Goal: Find specific page/section: Find specific page/section

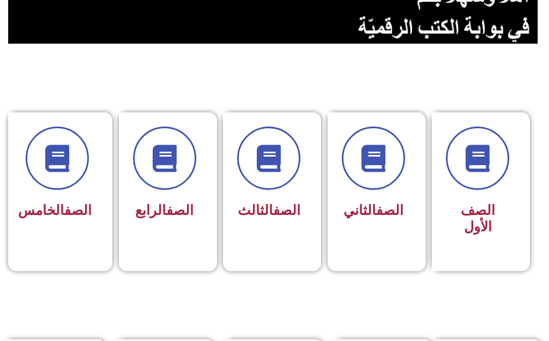
scroll to position [327, 0]
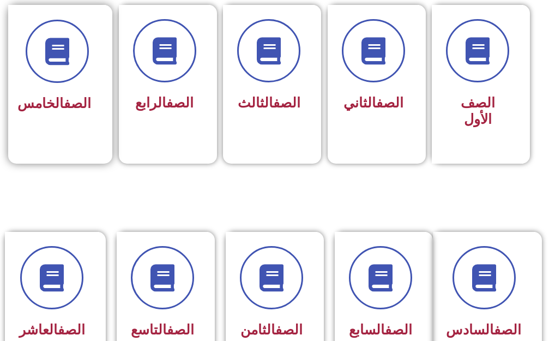
click at [94, 118] on div "الصف الخامس" at bounding box center [57, 76] width 98 height 143
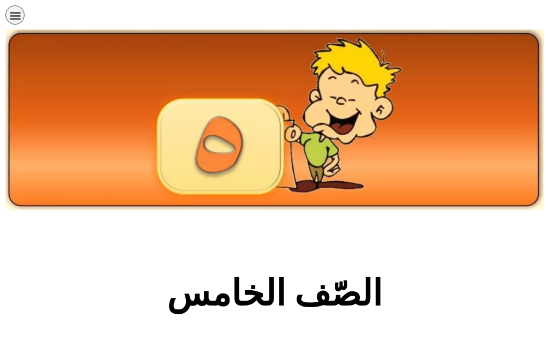
click at [94, 118] on img at bounding box center [274, 120] width 538 height 182
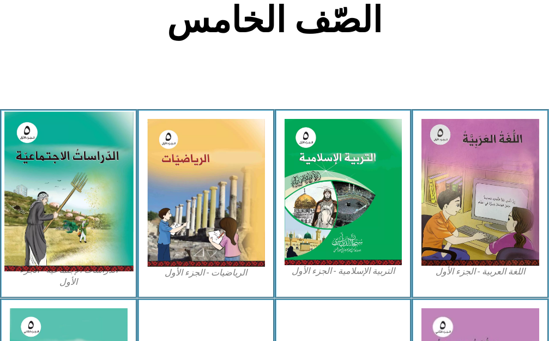
scroll to position [273, 0]
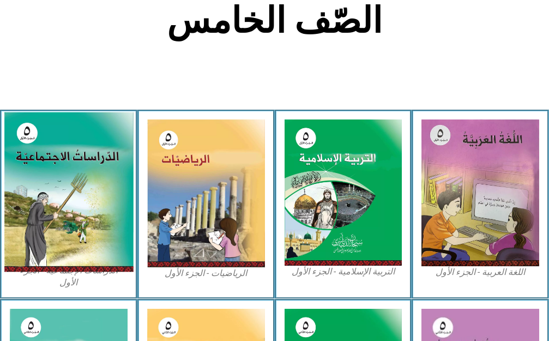
click at [71, 194] on img at bounding box center [68, 192] width 129 height 160
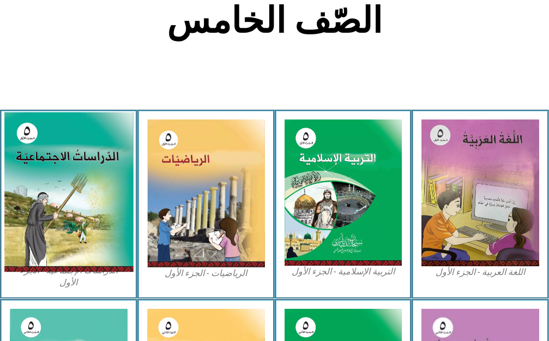
click at [71, 194] on img at bounding box center [68, 192] width 129 height 160
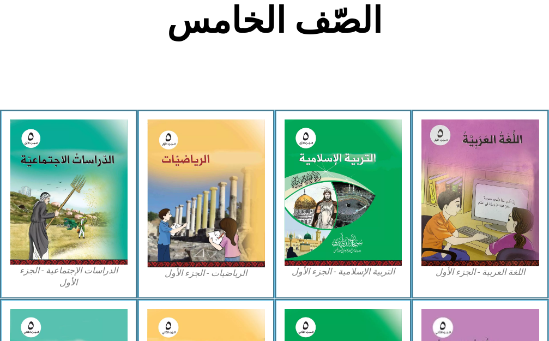
drag, startPoint x: 35, startPoint y: 221, endPoint x: 50, endPoint y: 223, distance: 14.2
click at [36, 221] on img at bounding box center [69, 191] width 118 height 145
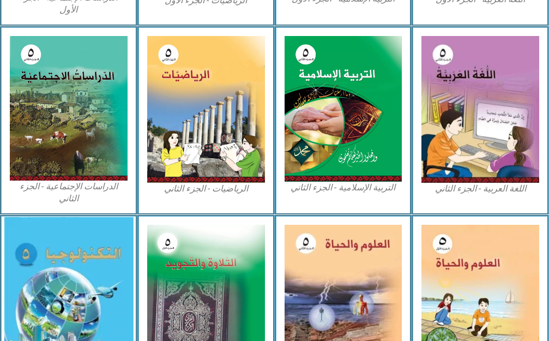
scroll to position [571, 0]
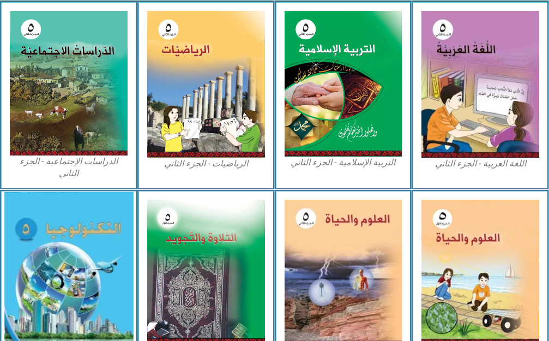
click at [50, 223] on img at bounding box center [68, 277] width 129 height 170
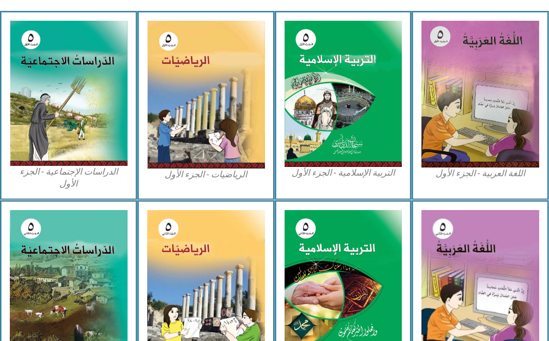
scroll to position [369, 0]
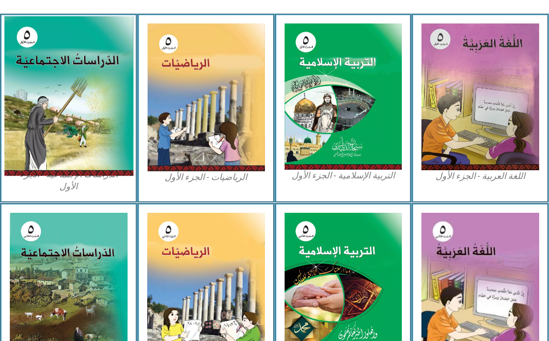
click at [98, 154] on img at bounding box center [68, 96] width 129 height 160
click at [95, 134] on img at bounding box center [68, 96] width 129 height 160
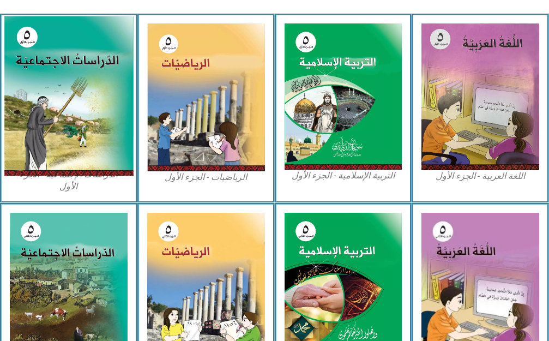
click at [91, 131] on img at bounding box center [68, 96] width 129 height 160
click at [91, 130] on img at bounding box center [68, 96] width 129 height 160
click at [84, 110] on img at bounding box center [68, 96] width 129 height 160
click at [85, 105] on img at bounding box center [68, 96] width 129 height 160
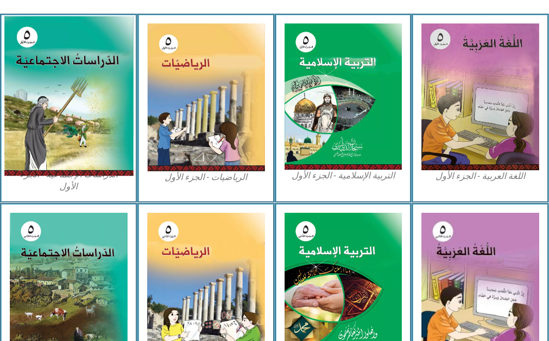
click at [85, 105] on img at bounding box center [68, 96] width 129 height 160
click at [85, 104] on img at bounding box center [68, 96] width 129 height 160
click at [86, 104] on img at bounding box center [68, 96] width 129 height 160
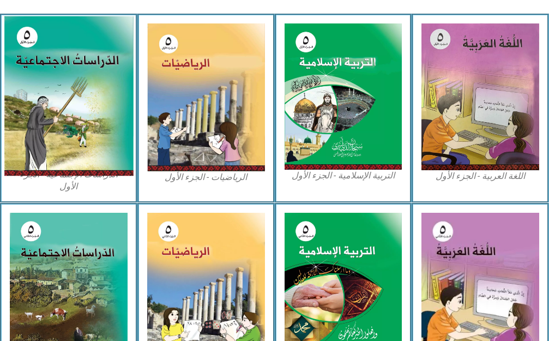
click at [86, 104] on img at bounding box center [68, 96] width 129 height 160
drag, startPoint x: 81, startPoint y: 104, endPoint x: 73, endPoint y: 103, distance: 7.7
click at [79, 104] on img at bounding box center [68, 96] width 129 height 160
click at [73, 119] on img at bounding box center [68, 96] width 129 height 160
click at [79, 121] on img at bounding box center [68, 96] width 129 height 160
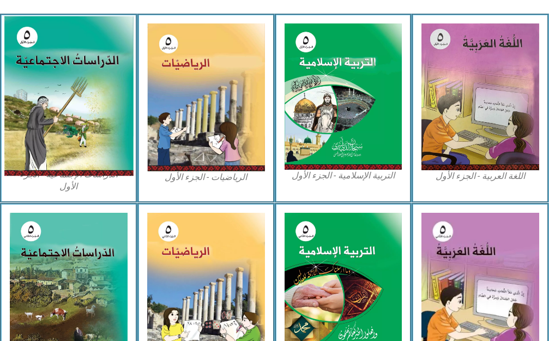
click at [79, 121] on img at bounding box center [68, 96] width 129 height 160
click at [78, 119] on img at bounding box center [68, 96] width 129 height 160
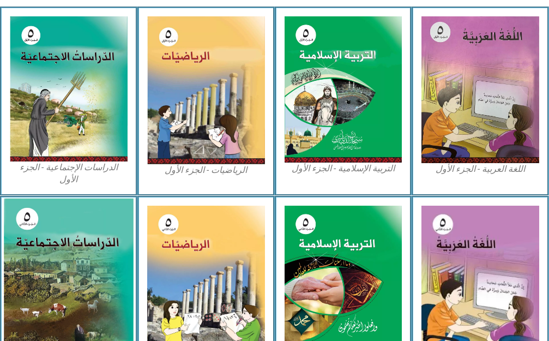
scroll to position [314, 0]
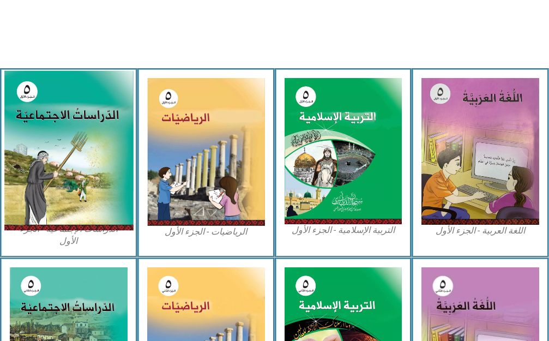
click at [76, 159] on img at bounding box center [68, 150] width 129 height 160
click at [75, 152] on img at bounding box center [68, 150] width 129 height 160
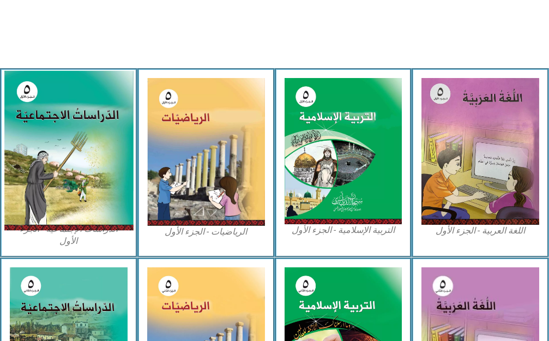
click at [75, 152] on img at bounding box center [68, 150] width 129 height 160
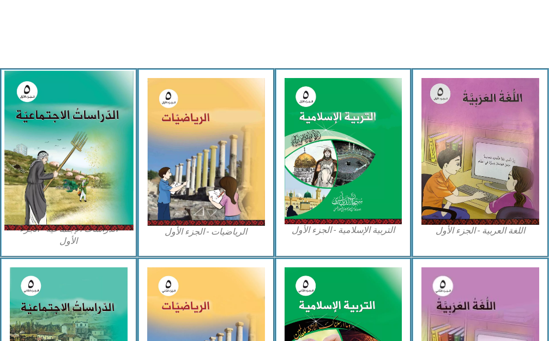
click at [75, 152] on img at bounding box center [68, 150] width 129 height 160
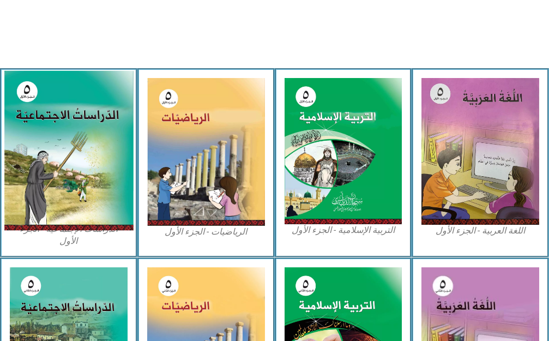
click at [75, 152] on img at bounding box center [68, 150] width 129 height 160
click at [70, 149] on img at bounding box center [68, 150] width 129 height 160
click at [62, 112] on img at bounding box center [68, 150] width 129 height 160
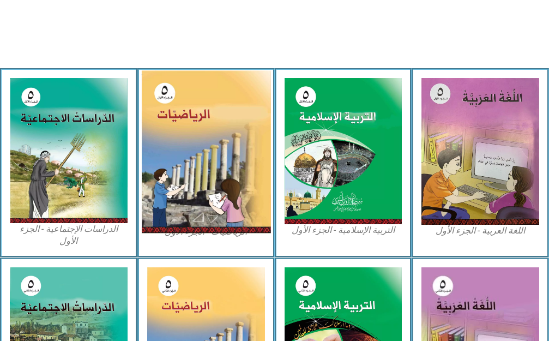
drag, startPoint x: 62, startPoint y: 112, endPoint x: 157, endPoint y: 84, distance: 99.6
click at [157, 84] on div "اللغة العربية - الجزء الأول​ التربية الإسلامية - الجزء الأول الرياضيات - الجزء …" at bounding box center [274, 162] width 549 height 189
click at [157, 84] on img at bounding box center [205, 151] width 129 height 163
click at [155, 94] on img at bounding box center [205, 151] width 129 height 163
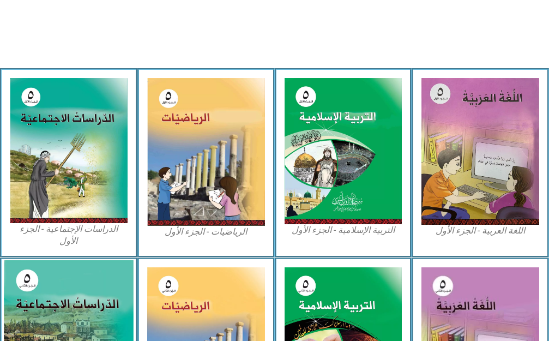
drag, startPoint x: 155, startPoint y: 93, endPoint x: 81, endPoint y: 261, distance: 183.4
click at [152, 95] on img at bounding box center [206, 152] width 118 height 148
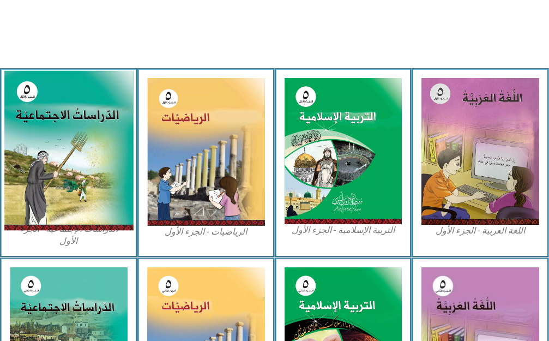
click at [30, 141] on img at bounding box center [68, 150] width 129 height 160
click at [35, 180] on img at bounding box center [68, 150] width 129 height 160
click at [35, 179] on img at bounding box center [68, 150] width 129 height 160
click at [66, 185] on img at bounding box center [68, 150] width 129 height 160
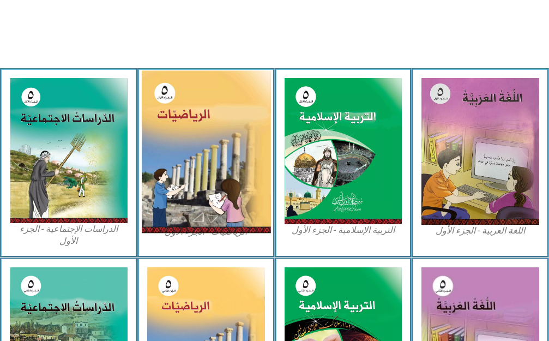
drag, startPoint x: 66, startPoint y: 185, endPoint x: 238, endPoint y: 97, distance: 193.5
click at [261, 96] on div "اللغة العربية - الجزء الأول​ التربية الإسلامية - الجزء الأول الرياضيات - الجزء …" at bounding box center [274, 162] width 549 height 189
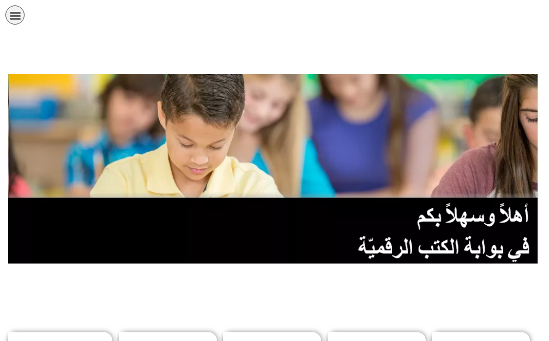
scroll to position [0, 21]
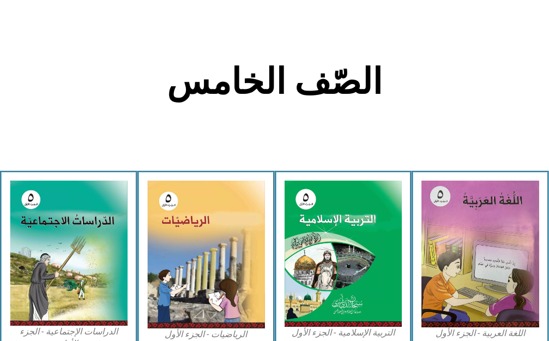
scroll to position [218, 0]
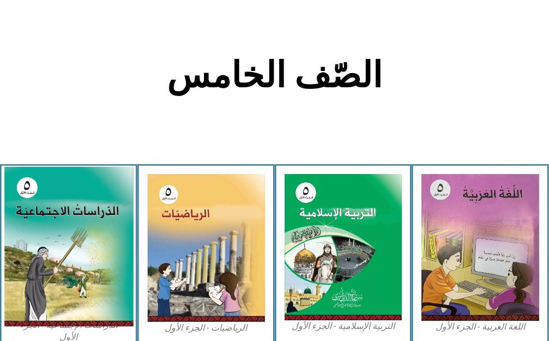
click at [114, 290] on img at bounding box center [68, 246] width 129 height 160
click at [75, 300] on img at bounding box center [68, 246] width 129 height 160
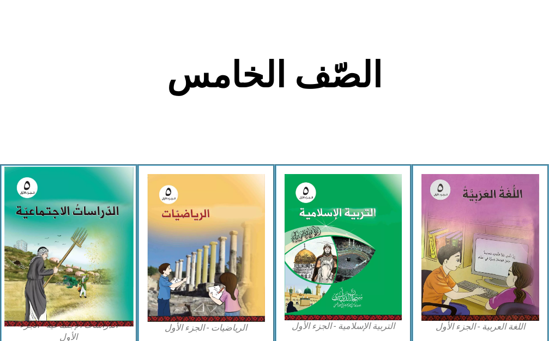
click at [74, 301] on img at bounding box center [68, 246] width 129 height 160
click at [69, 303] on img at bounding box center [68, 246] width 129 height 160
drag, startPoint x: 69, startPoint y: 303, endPoint x: 101, endPoint y: 285, distance: 36.9
click at [98, 287] on img at bounding box center [68, 246] width 129 height 160
click at [101, 284] on img at bounding box center [68, 246] width 129 height 160
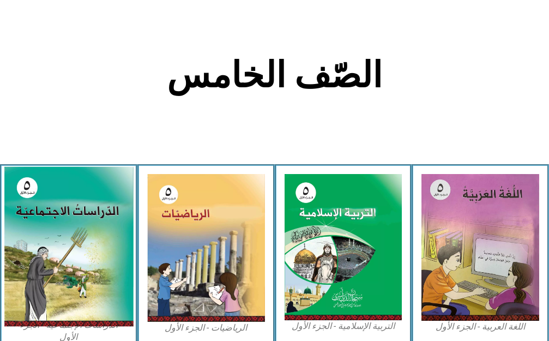
click at [101, 281] on img at bounding box center [68, 246] width 129 height 160
click at [99, 281] on img at bounding box center [68, 246] width 129 height 160
click at [77, 243] on img at bounding box center [68, 246] width 129 height 160
drag, startPoint x: 77, startPoint y: 243, endPoint x: 74, endPoint y: 231, distance: 13.0
click at [74, 231] on img at bounding box center [68, 246] width 129 height 160
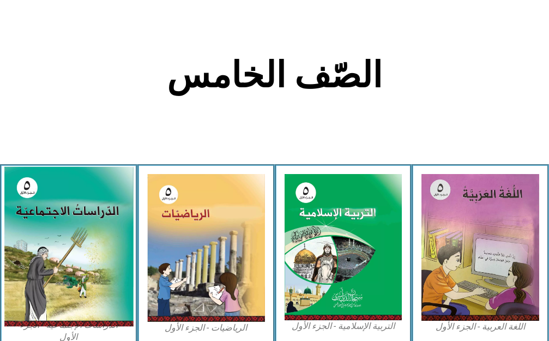
click at [74, 231] on img at bounding box center [68, 246] width 129 height 160
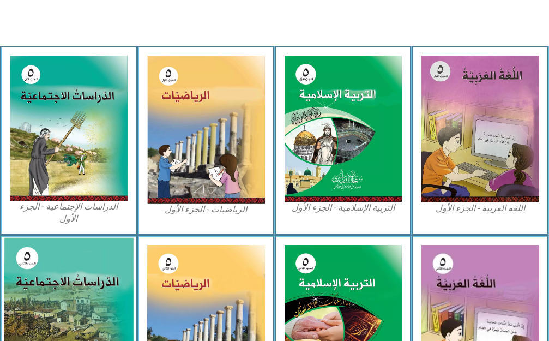
scroll to position [382, 0]
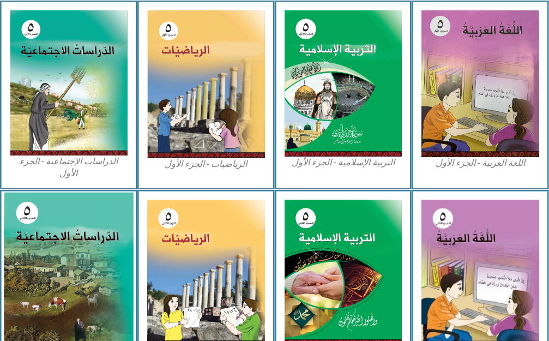
click at [77, 231] on img at bounding box center [68, 272] width 129 height 159
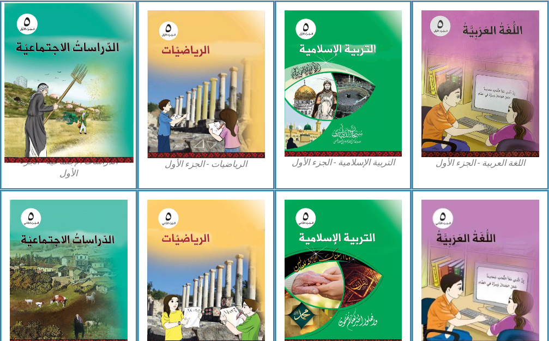
click at [78, 50] on img at bounding box center [68, 83] width 129 height 160
click at [91, 117] on img at bounding box center [68, 83] width 129 height 160
click at [83, 151] on img at bounding box center [68, 83] width 129 height 160
click at [83, 152] on img at bounding box center [68, 83] width 129 height 160
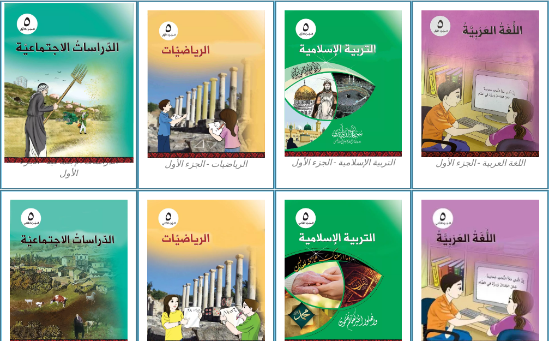
click at [83, 152] on img at bounding box center [68, 83] width 129 height 160
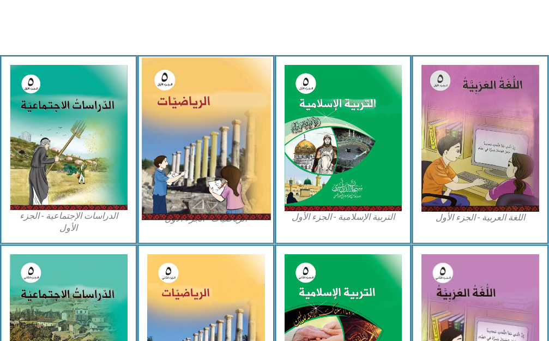
scroll to position [306, 0]
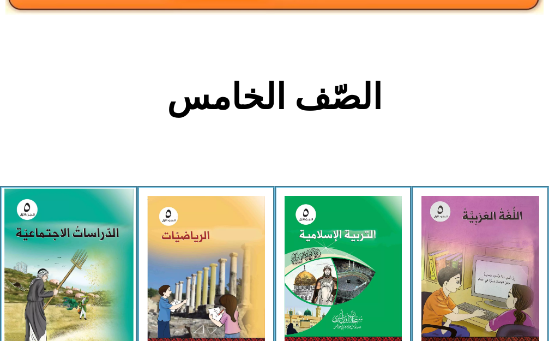
click at [39, 233] on img at bounding box center [68, 268] width 129 height 160
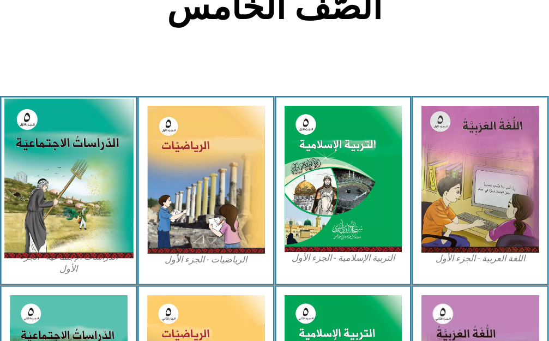
scroll to position [271, 0]
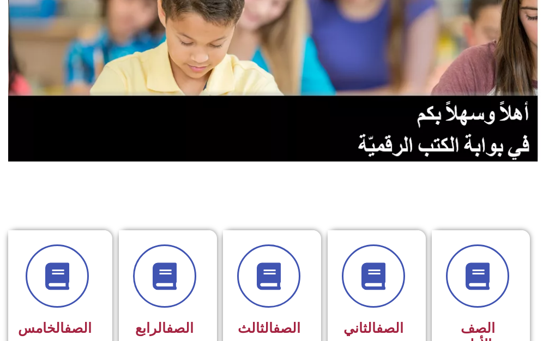
scroll to position [109, 0]
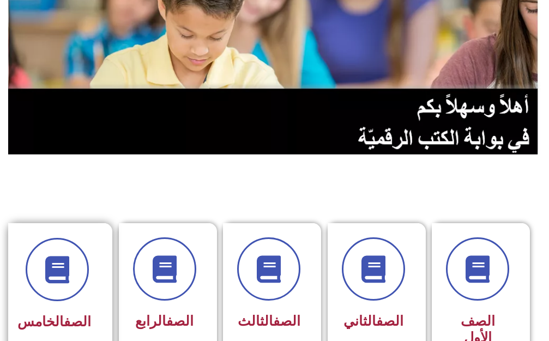
click at [64, 320] on link "الصف" at bounding box center [77, 322] width 27 height 16
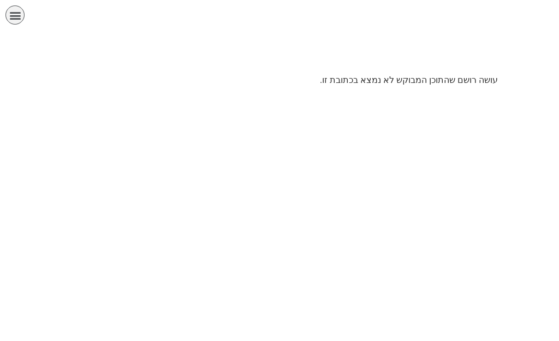
scroll to position [0, 21]
click at [426, 94] on html "الصفحة الرئيسية الصف الأول الصف الثاني الصف الثالث الصف الرابع الصف الخامس الصف…" at bounding box center [279, 47] width 559 height 94
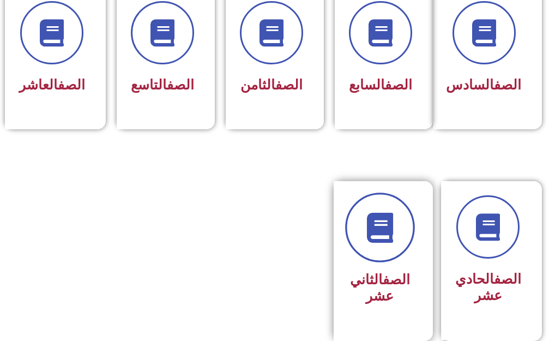
scroll to position [573, 0]
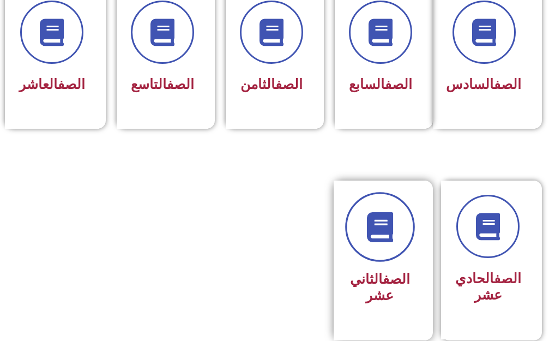
click at [392, 244] on link at bounding box center [380, 227] width 70 height 70
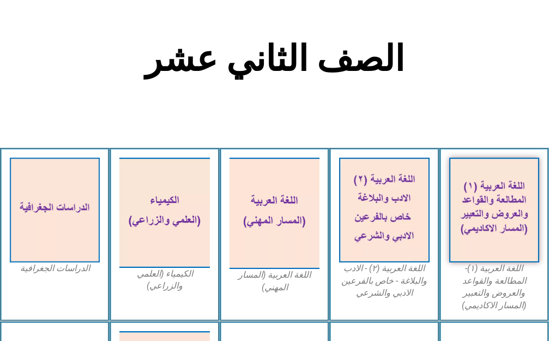
scroll to position [164, 0]
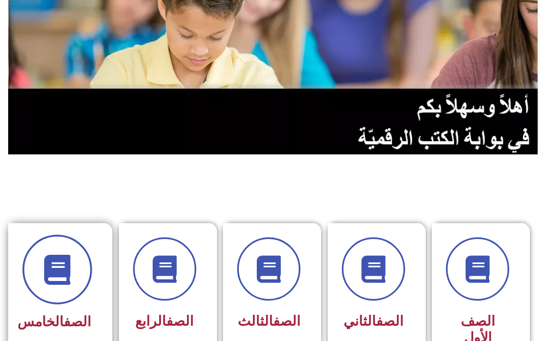
scroll to position [117, 0]
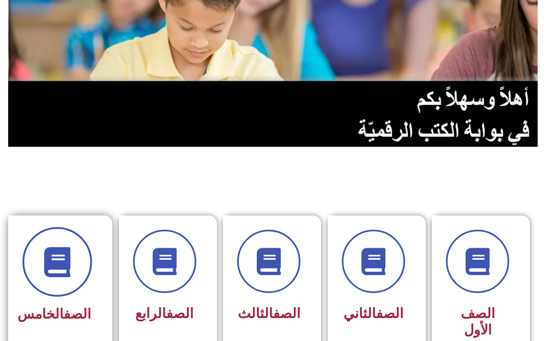
click at [49, 249] on span at bounding box center [57, 262] width 70 height 70
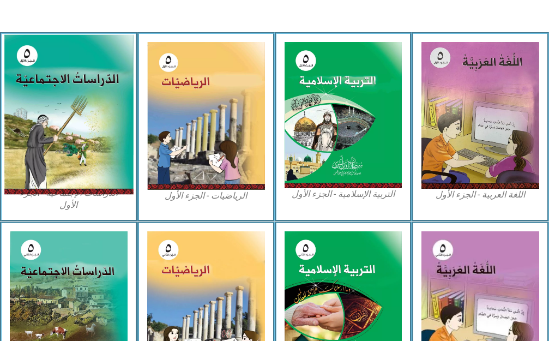
scroll to position [348, 0]
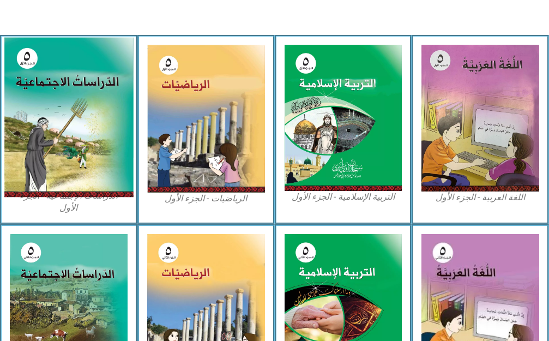
click at [95, 160] on img at bounding box center [68, 117] width 129 height 160
click at [97, 160] on img at bounding box center [68, 117] width 129 height 160
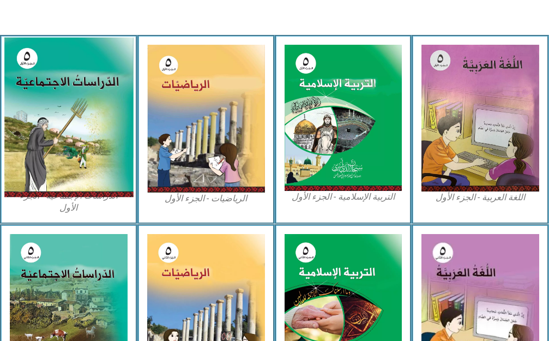
click at [97, 160] on img at bounding box center [68, 117] width 129 height 160
drag, startPoint x: 97, startPoint y: 160, endPoint x: 107, endPoint y: 156, distance: 10.7
click at [107, 156] on img at bounding box center [68, 117] width 129 height 160
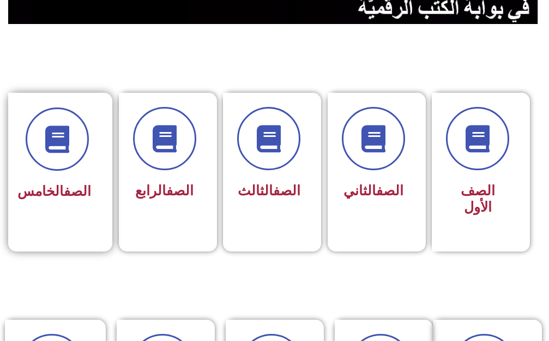
scroll to position [237, 0]
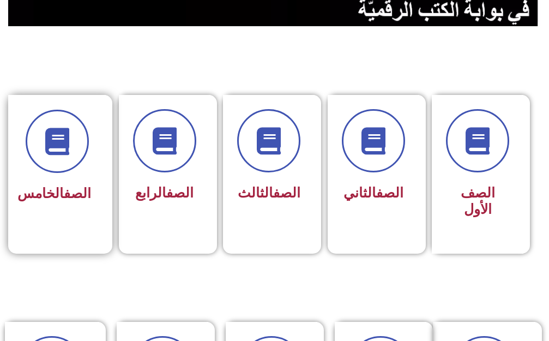
click at [64, 230] on div "الصف الخامس" at bounding box center [57, 166] width 98 height 143
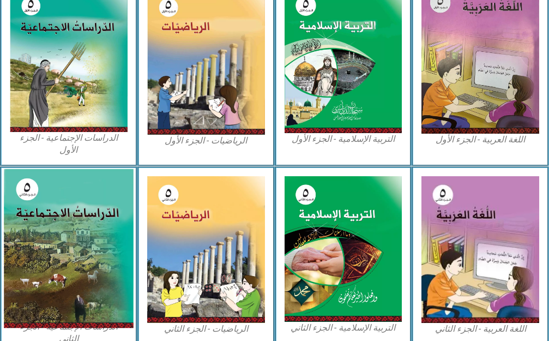
scroll to position [386, 0]
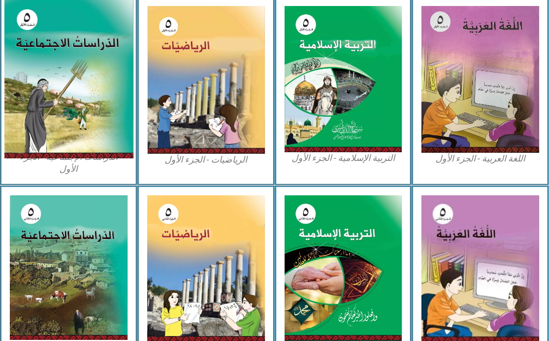
click at [102, 118] on img at bounding box center [68, 78] width 129 height 160
click at [91, 121] on img at bounding box center [68, 78] width 129 height 160
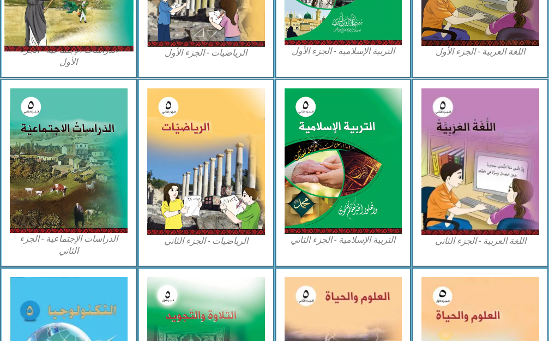
click at [91, 121] on div "الصّف الخامس اللغة العربية - الجزء الأول​ التربية الإسلامية - الجزء الأول الريا…" at bounding box center [274, 16] width 549 height 873
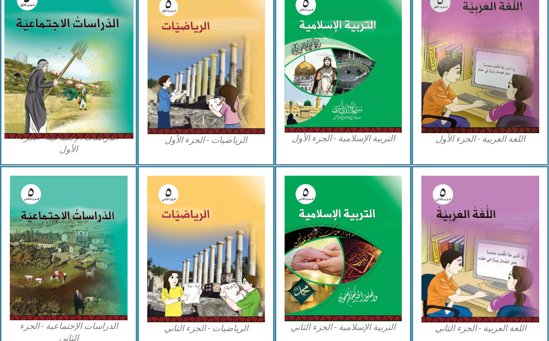
scroll to position [432, 0]
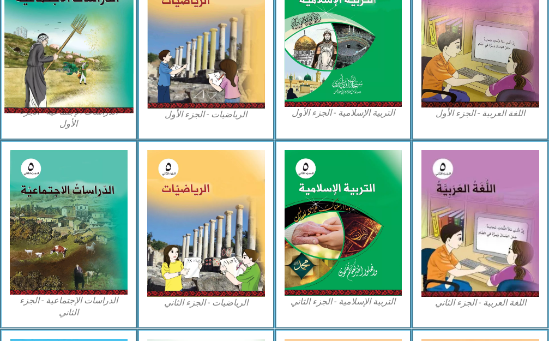
click at [40, 35] on img at bounding box center [68, 33] width 129 height 160
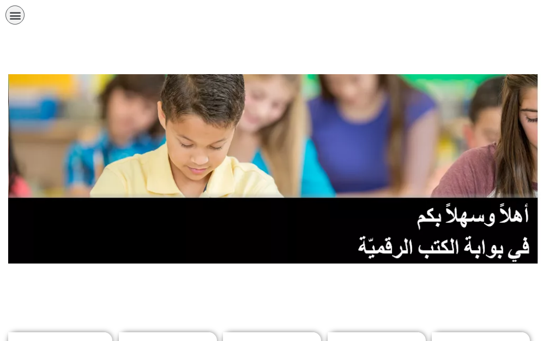
scroll to position [0, 21]
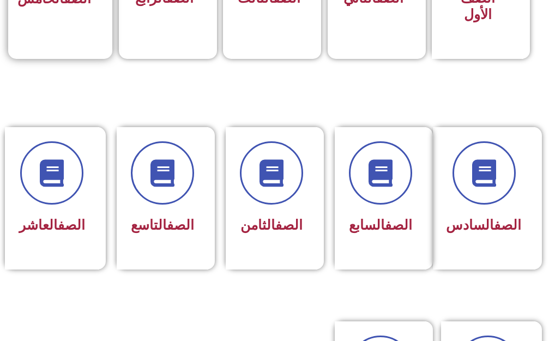
drag, startPoint x: 77, startPoint y: 39, endPoint x: 33, endPoint y: 39, distance: 44.2
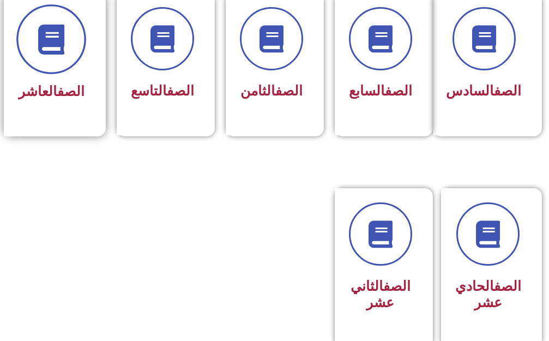
scroll to position [571, 0]
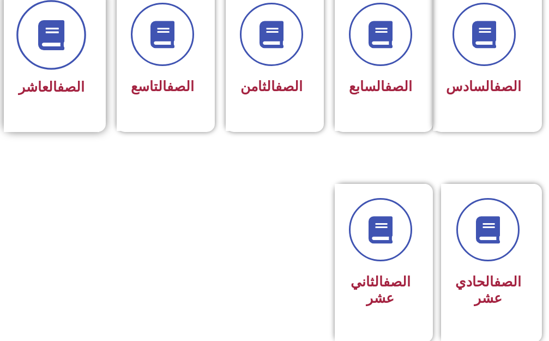
click at [53, 53] on span at bounding box center [51, 35] width 70 height 70
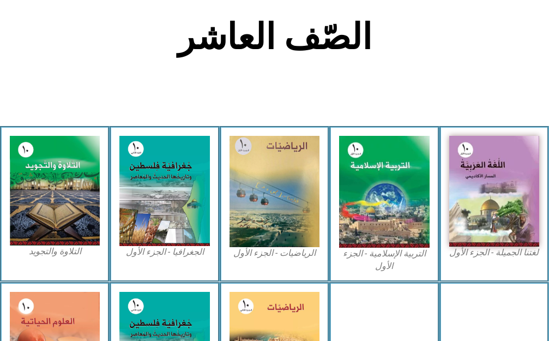
scroll to position [382, 0]
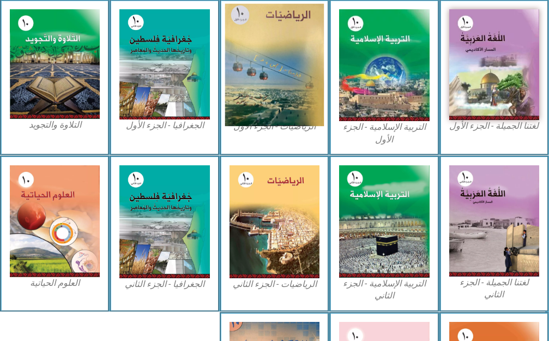
click at [267, 104] on img at bounding box center [274, 64] width 99 height 123
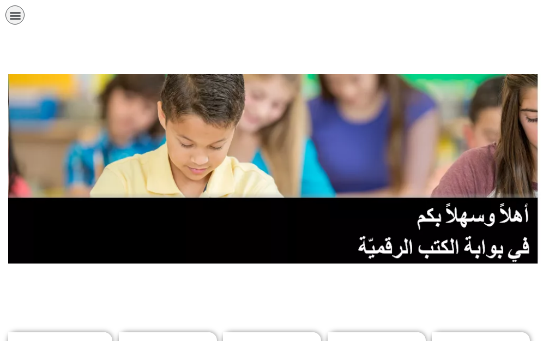
scroll to position [0, 21]
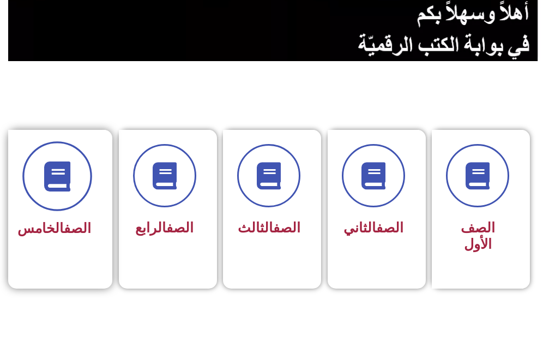
scroll to position [202, 0]
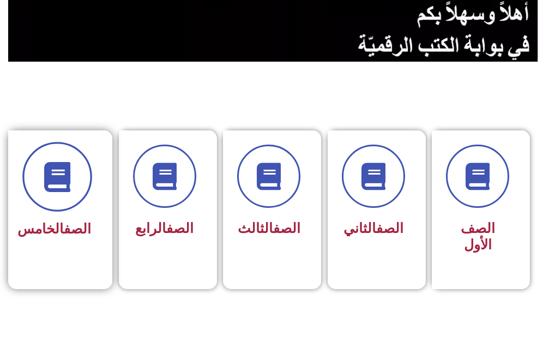
click at [62, 184] on icon at bounding box center [57, 176] width 30 height 30
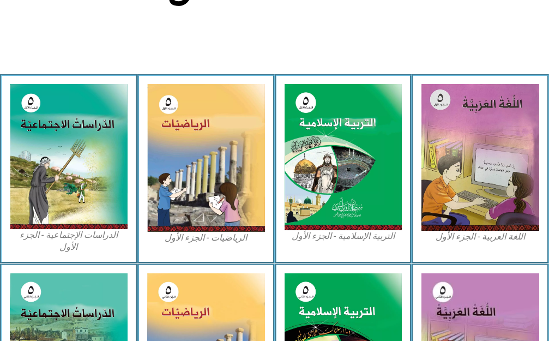
scroll to position [327, 0]
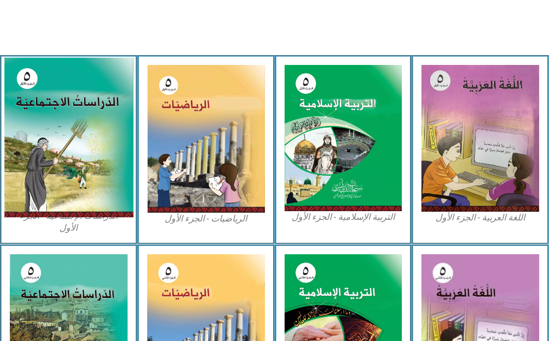
click at [50, 149] on img at bounding box center [68, 137] width 129 height 160
drag, startPoint x: 50, startPoint y: 149, endPoint x: 46, endPoint y: 153, distance: 5.8
click at [50, 150] on img at bounding box center [68, 137] width 129 height 160
click at [67, 176] on img at bounding box center [68, 137] width 129 height 160
click at [67, 177] on img at bounding box center [68, 137] width 129 height 160
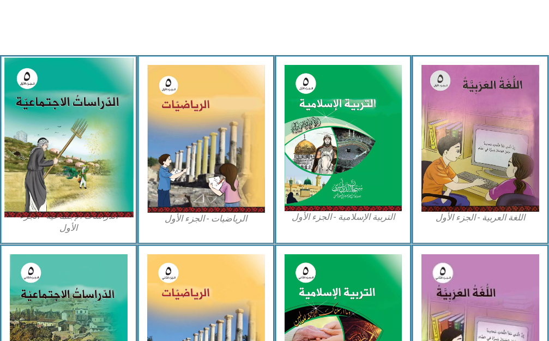
click at [68, 178] on img at bounding box center [68, 137] width 129 height 160
click at [87, 176] on img at bounding box center [68, 137] width 129 height 160
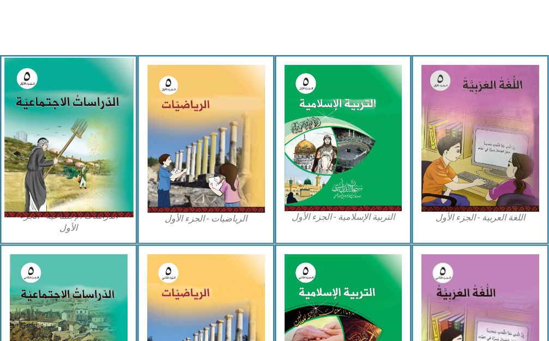
click at [87, 176] on img at bounding box center [68, 137] width 129 height 160
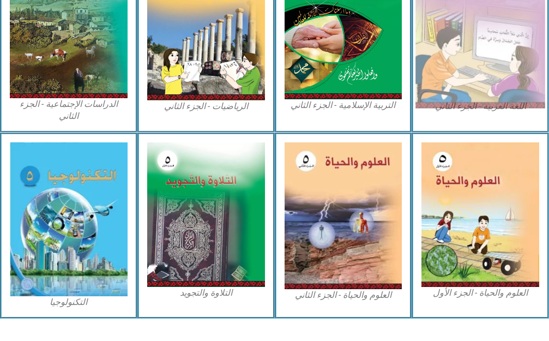
scroll to position [642, 0]
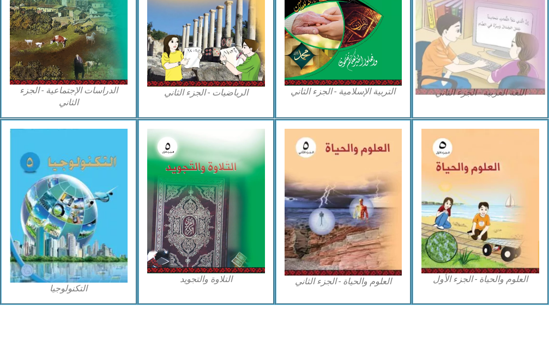
drag, startPoint x: 467, startPoint y: 40, endPoint x: 466, endPoint y: 58, distance: 17.5
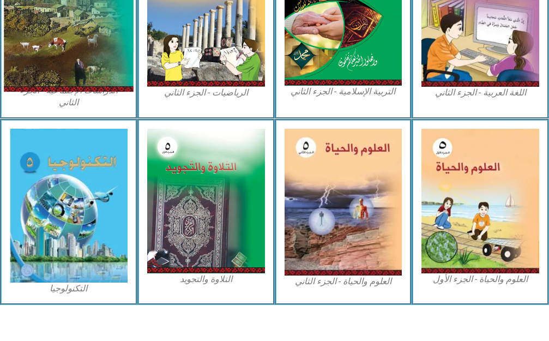
drag, startPoint x: 466, startPoint y: 58, endPoint x: 50, endPoint y: 27, distance: 416.8
click at [50, 26] on img at bounding box center [68, 12] width 129 height 159
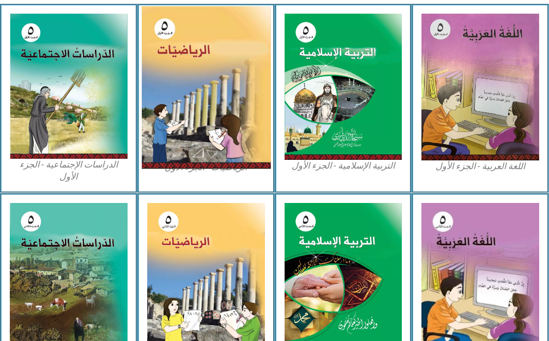
scroll to position [380, 0]
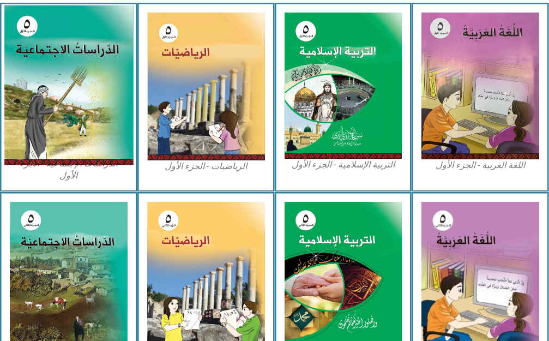
click at [59, 45] on img at bounding box center [68, 85] width 129 height 160
click at [42, 49] on img at bounding box center [68, 85] width 129 height 160
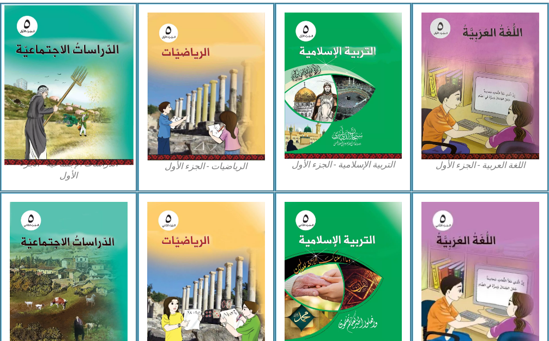
click at [42, 50] on img at bounding box center [68, 85] width 129 height 160
click at [15, 31] on img at bounding box center [68, 85] width 129 height 160
click at [28, 31] on img at bounding box center [68, 85] width 129 height 160
click at [26, 44] on img at bounding box center [68, 85] width 129 height 160
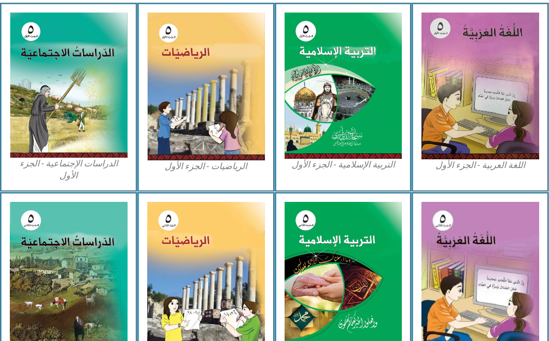
click at [1, 112] on div "الدراسات الإجتماعية - الجزء الأول​" at bounding box center [68, 97] width 137 height 189
click at [0, 112] on div "الدراسات الإجتماعية - الجزء الأول​" at bounding box center [68, 97] width 137 height 189
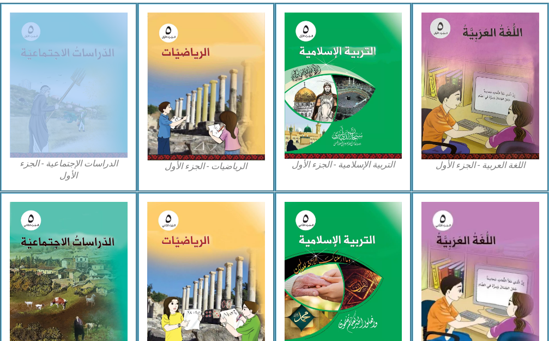
drag, startPoint x: 0, startPoint y: 112, endPoint x: 0, endPoint y: 104, distance: 7.6
click at [0, 109] on div "الدراسات الإجتماعية - الجزء الأول​" at bounding box center [68, 97] width 137 height 189
click at [0, 95] on div "الدراسات الإجتماعية - الجزء الأول​" at bounding box center [68, 97] width 137 height 189
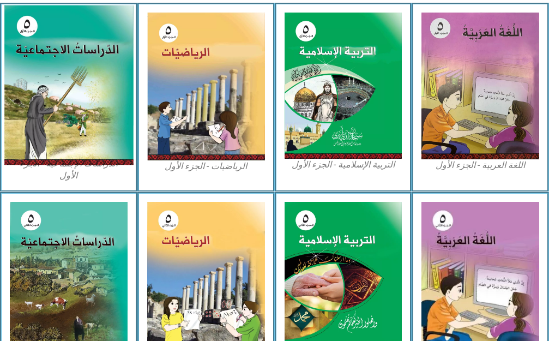
click at [37, 82] on img at bounding box center [68, 85] width 129 height 160
drag, startPoint x: 35, startPoint y: 82, endPoint x: 13, endPoint y: 90, distance: 23.6
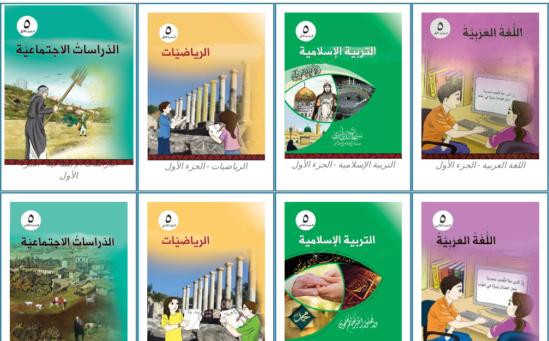
click at [14, 89] on img at bounding box center [68, 85] width 129 height 160
click at [11, 92] on img at bounding box center [68, 85] width 129 height 160
click at [12, 93] on img at bounding box center [68, 85] width 129 height 160
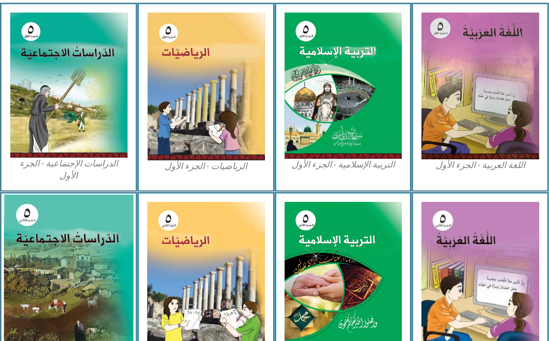
click at [57, 318] on img at bounding box center [68, 274] width 129 height 159
click at [57, 317] on img at bounding box center [68, 274] width 129 height 159
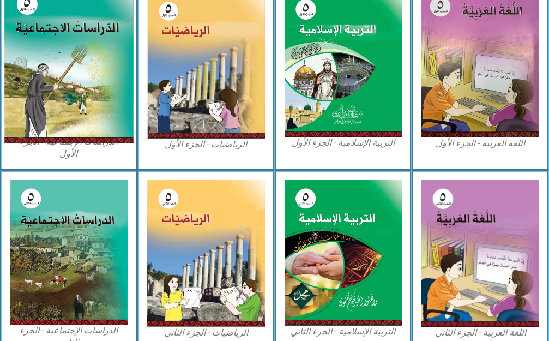
click at [113, 84] on img at bounding box center [68, 63] width 129 height 160
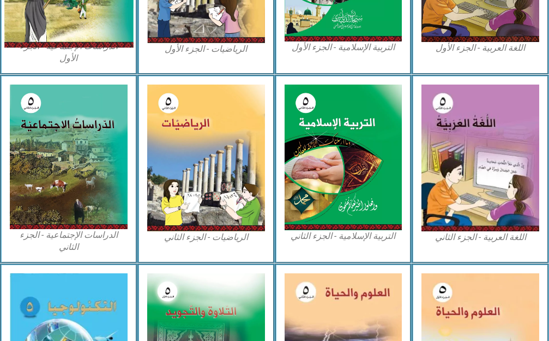
click at [110, 84] on div "الصّف الخامس اللغة العربية - الجزء الأول​ التربية الإسلامية - الجزء الأول الريا…" at bounding box center [274, 13] width 549 height 873
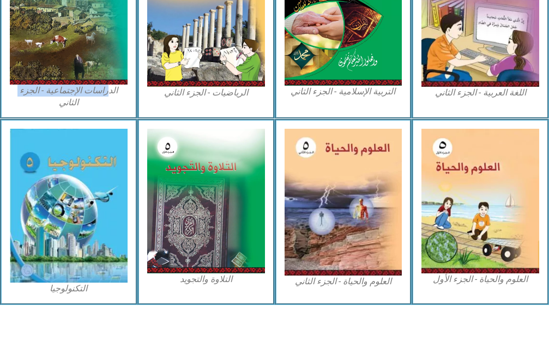
click at [107, 88] on figcaption "الدراسات الإجتماعية - الجزء الثاني" at bounding box center [69, 97] width 118 height 25
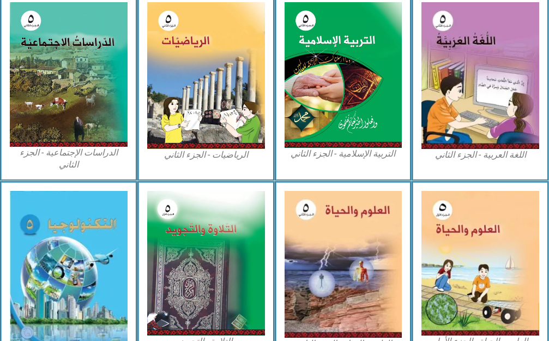
click at [107, 88] on img at bounding box center [69, 74] width 118 height 145
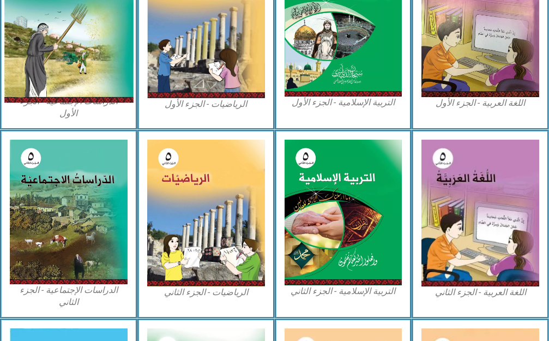
scroll to position [336, 0]
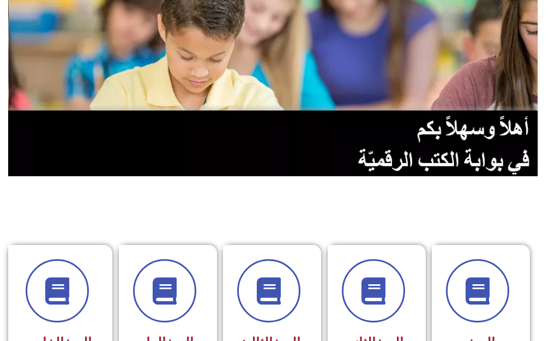
scroll to position [218, 0]
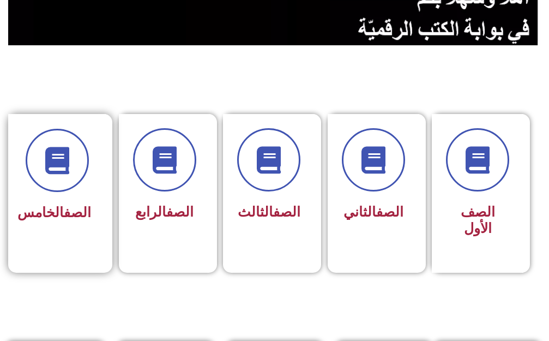
click at [67, 205] on link "الصف" at bounding box center [77, 213] width 27 height 16
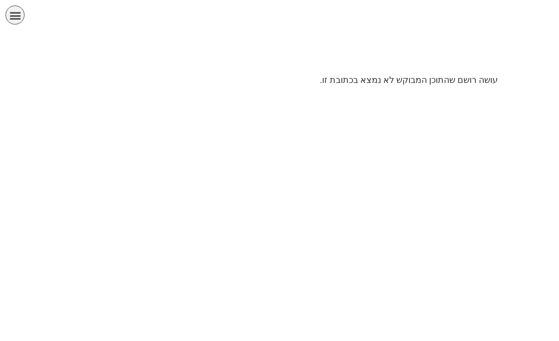
scroll to position [0, 21]
click at [460, 94] on html "الصفحة الرئيسية الصف الأول الصف الثاني الصف الثالث الصف الرابع الصف الخامس الصف…" at bounding box center [279, 47] width 559 height 94
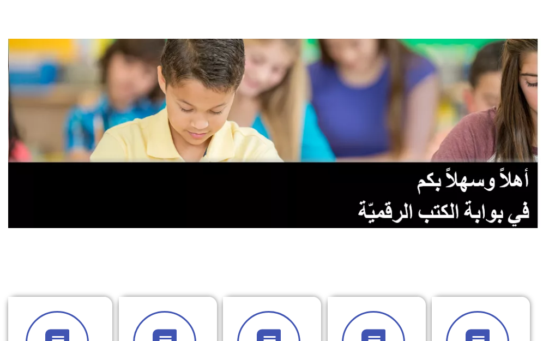
scroll to position [55, 0]
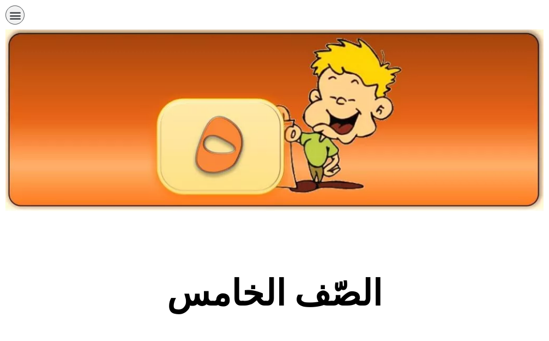
scroll to position [0, 21]
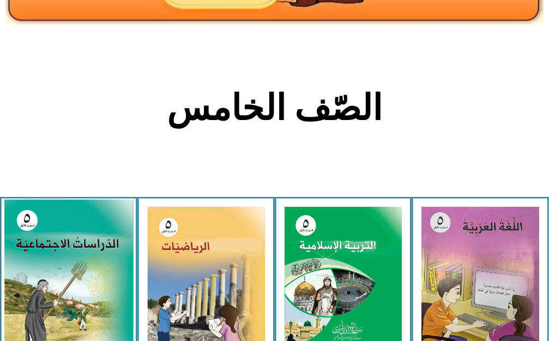
click at [48, 256] on img at bounding box center [68, 279] width 129 height 160
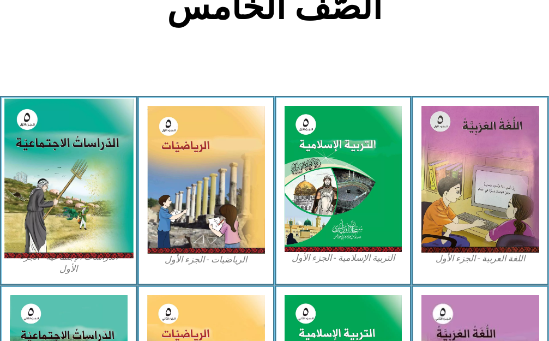
click at [64, 249] on img at bounding box center [68, 178] width 129 height 160
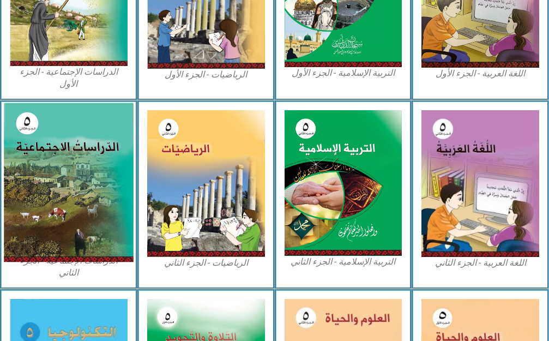
drag, startPoint x: 64, startPoint y: 249, endPoint x: 109, endPoint y: 23, distance: 230.7
click at [99, 199] on img at bounding box center [68, 182] width 129 height 159
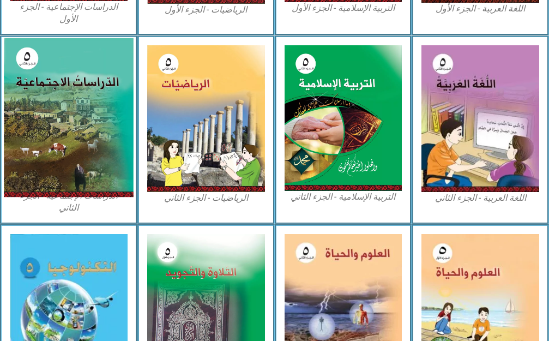
scroll to position [642, 0]
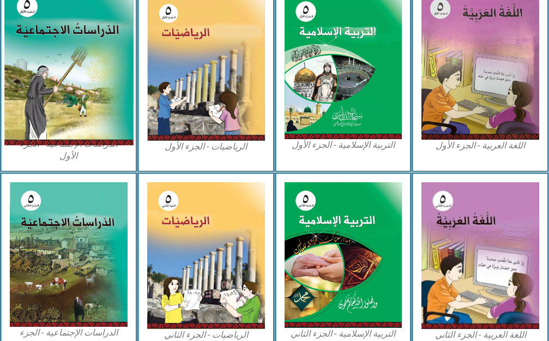
click at [118, 61] on img at bounding box center [68, 65] width 129 height 160
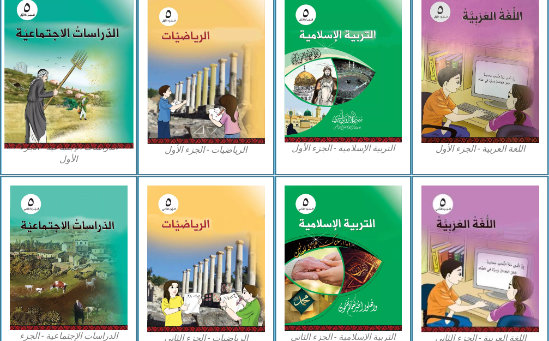
scroll to position [396, 0]
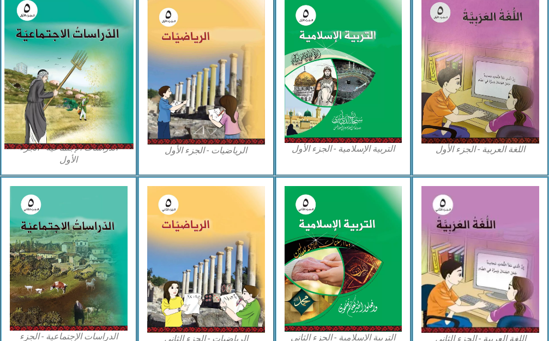
click at [118, 64] on img at bounding box center [68, 69] width 129 height 160
click at [119, 64] on img at bounding box center [68, 69] width 129 height 160
click at [44, 96] on img at bounding box center [68, 69] width 129 height 160
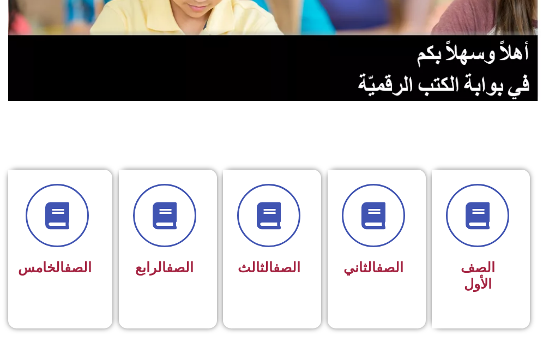
scroll to position [164, 0]
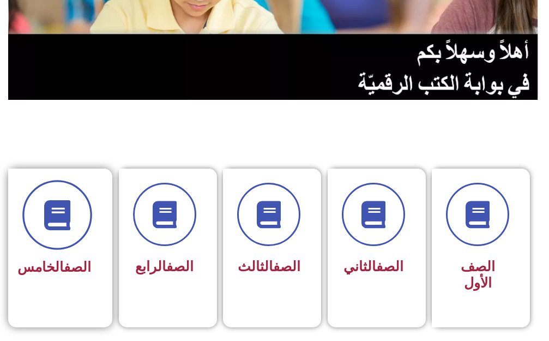
click at [75, 232] on span at bounding box center [57, 215] width 70 height 70
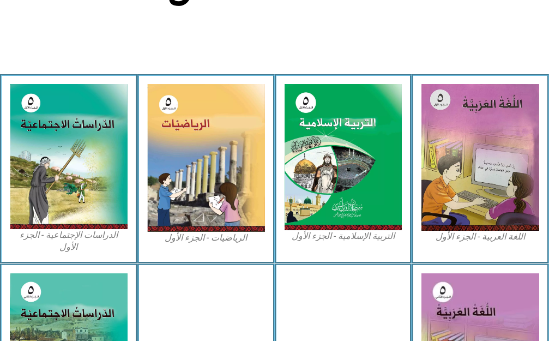
scroll to position [382, 0]
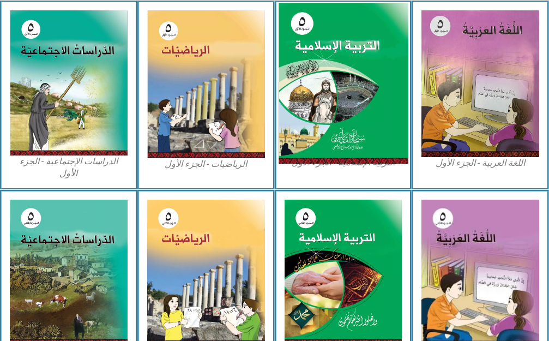
click at [360, 89] on img at bounding box center [343, 83] width 129 height 161
click at [359, 89] on img at bounding box center [343, 83] width 129 height 161
click at [349, 93] on img at bounding box center [343, 83] width 129 height 161
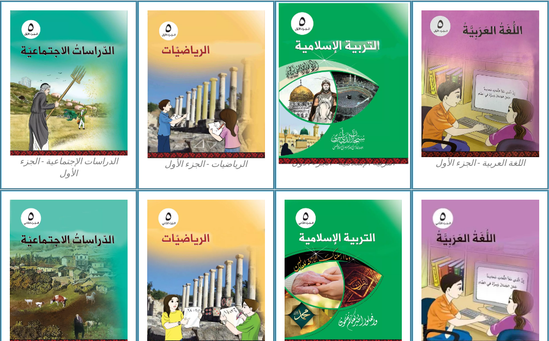
click at [349, 93] on img at bounding box center [343, 83] width 129 height 161
click at [348, 92] on img at bounding box center [343, 83] width 129 height 161
click at [345, 92] on img at bounding box center [343, 83] width 129 height 161
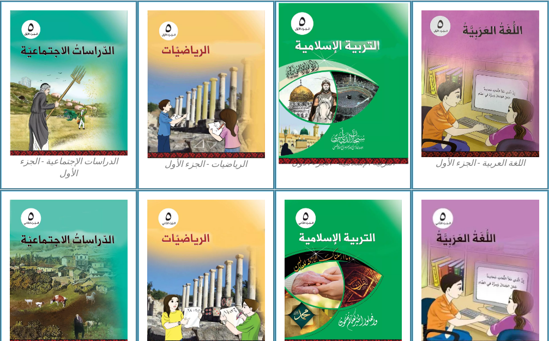
click at [328, 64] on img at bounding box center [343, 83] width 129 height 161
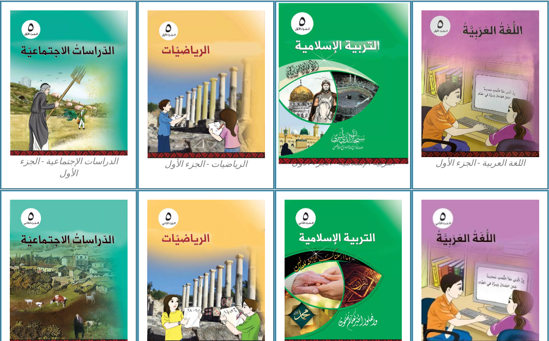
click at [328, 64] on img at bounding box center [343, 83] width 129 height 161
click at [307, 135] on img at bounding box center [343, 83] width 129 height 161
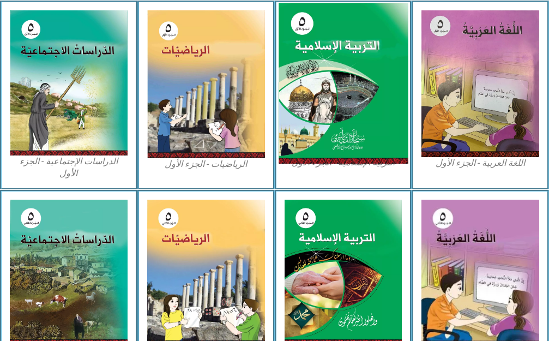
click at [348, 107] on img at bounding box center [343, 83] width 129 height 161
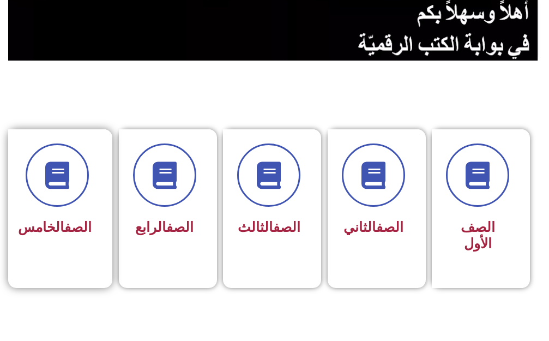
scroll to position [218, 0]
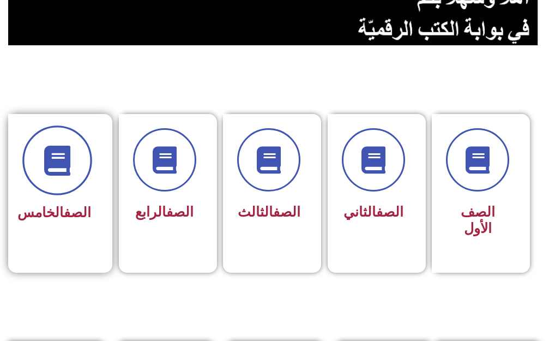
click at [87, 170] on span at bounding box center [57, 160] width 70 height 70
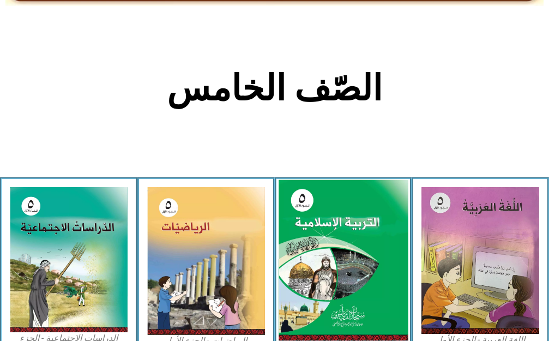
scroll to position [218, 0]
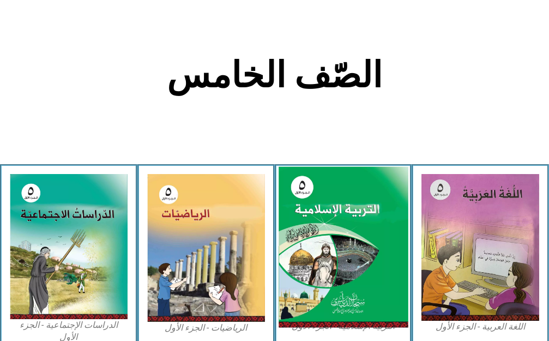
click at [318, 202] on img at bounding box center [343, 246] width 129 height 161
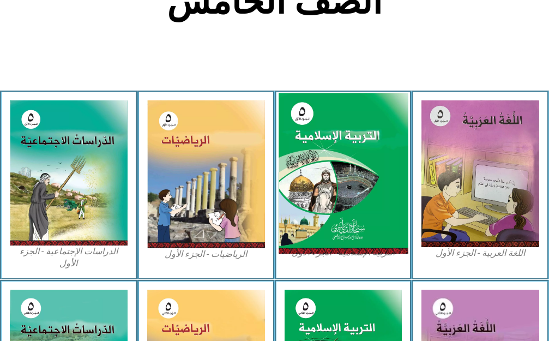
scroll to position [273, 0]
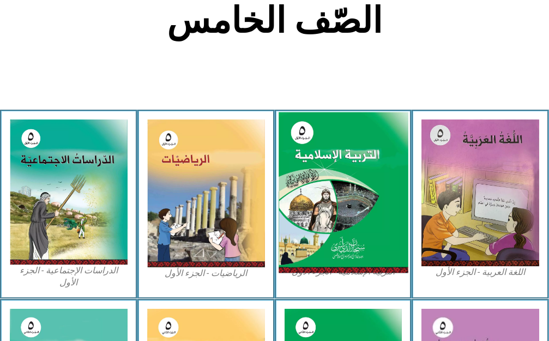
click at [335, 183] on img at bounding box center [343, 192] width 129 height 161
click at [335, 179] on img at bounding box center [343, 192] width 129 height 161
click at [336, 172] on img at bounding box center [343, 192] width 129 height 161
click at [333, 188] on img at bounding box center [343, 192] width 129 height 161
click at [320, 171] on img at bounding box center [343, 192] width 129 height 161
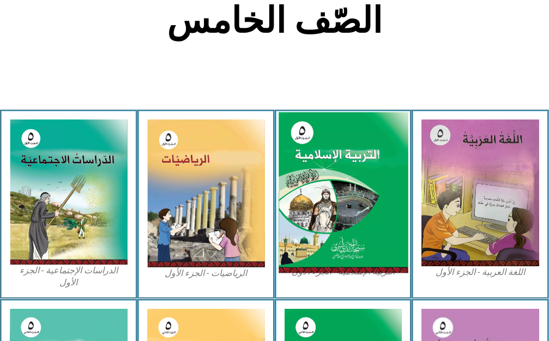
click at [344, 153] on img at bounding box center [343, 192] width 129 height 161
click at [369, 196] on img at bounding box center [343, 192] width 129 height 161
click at [369, 197] on img at bounding box center [343, 192] width 129 height 161
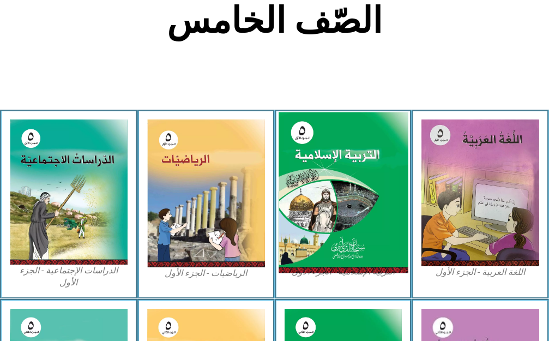
click at [367, 188] on img at bounding box center [343, 192] width 129 height 161
click at [368, 187] on img at bounding box center [343, 192] width 129 height 161
click at [373, 179] on img at bounding box center [343, 192] width 129 height 161
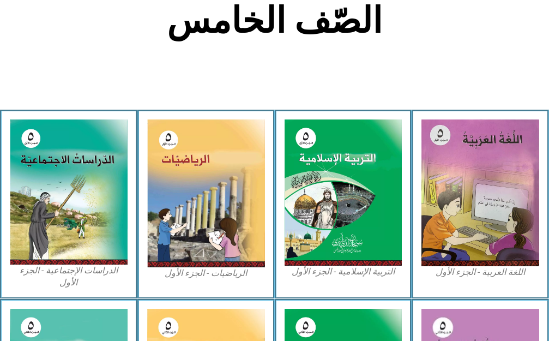
click at [352, 272] on figcaption "التربية الإسلامية - الجزء الأول" at bounding box center [344, 272] width 118 height 12
click at [353, 271] on figcaption "التربية الإسلامية - الجزء الأول" at bounding box center [344, 272] width 118 height 12
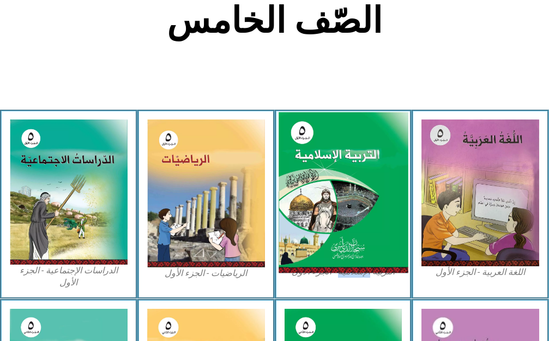
click at [342, 195] on img at bounding box center [343, 192] width 129 height 161
click at [342, 197] on img at bounding box center [343, 192] width 129 height 161
click at [306, 129] on img at bounding box center [343, 192] width 129 height 161
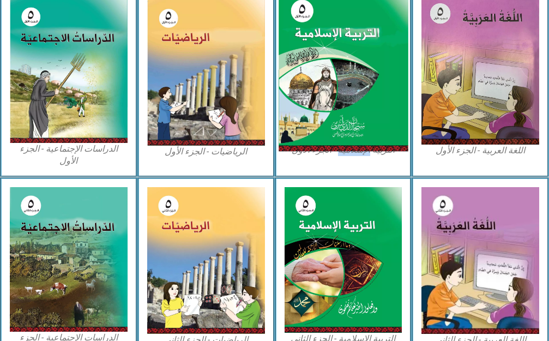
scroll to position [436, 0]
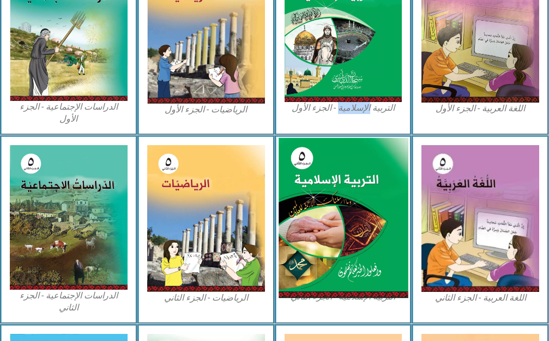
click at [333, 223] on img at bounding box center [343, 217] width 129 height 160
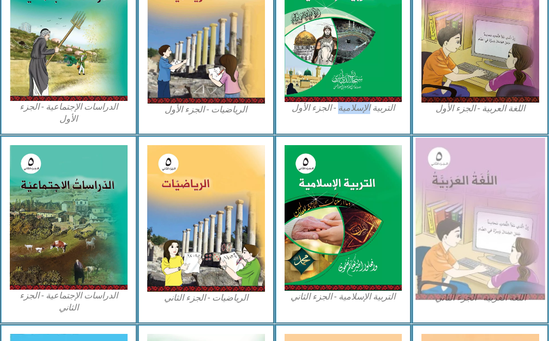
click at [460, 178] on img at bounding box center [480, 218] width 129 height 162
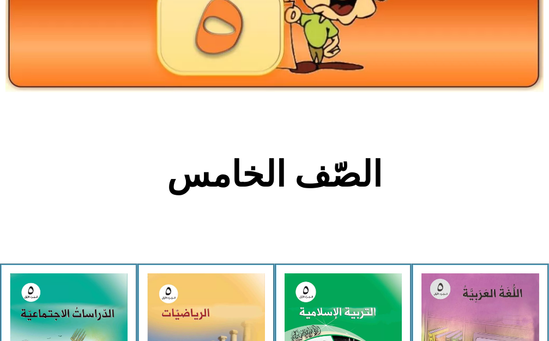
scroll to position [109, 0]
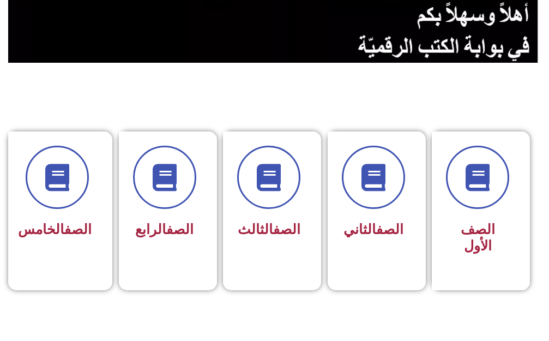
scroll to position [218, 0]
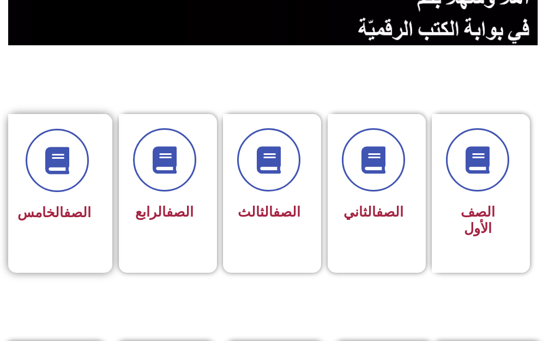
click at [97, 152] on div "الصف الخامس" at bounding box center [57, 185] width 98 height 143
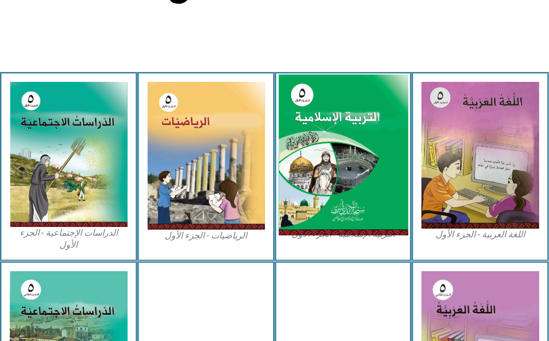
scroll to position [327, 0]
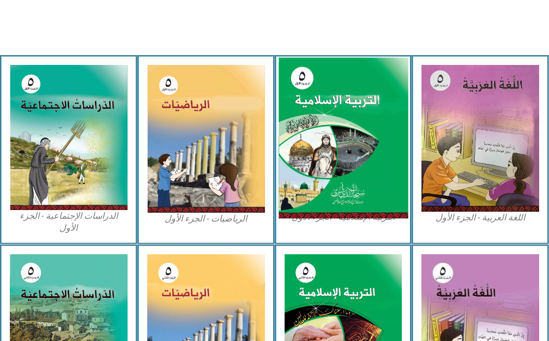
click at [337, 123] on img at bounding box center [343, 137] width 129 height 161
drag, startPoint x: 337, startPoint y: 123, endPoint x: 328, endPoint y: 156, distance: 33.9
click at [337, 129] on img at bounding box center [343, 137] width 129 height 161
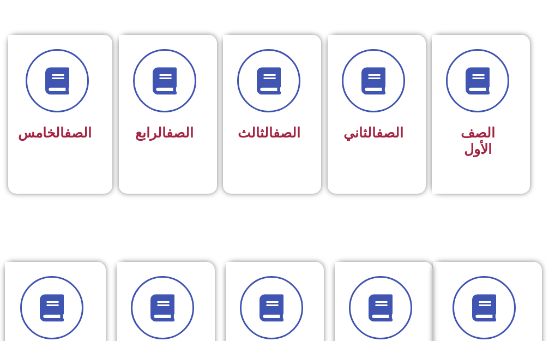
scroll to position [273, 0]
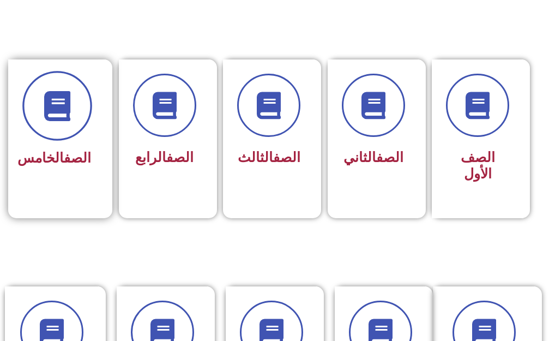
click at [63, 97] on icon at bounding box center [57, 106] width 30 height 30
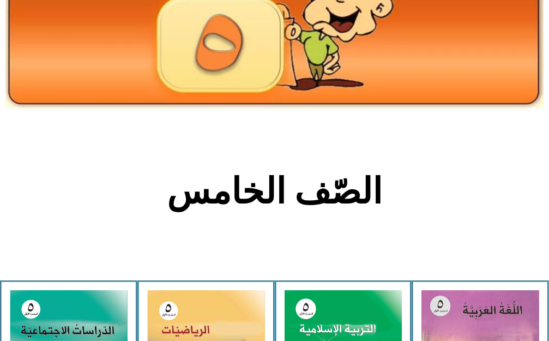
scroll to position [382, 0]
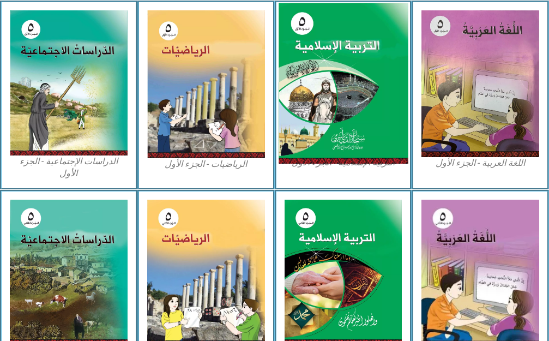
click at [350, 113] on img at bounding box center [343, 83] width 129 height 161
click at [339, 103] on img at bounding box center [343, 83] width 129 height 161
